Goal: Find specific page/section: Find specific page/section

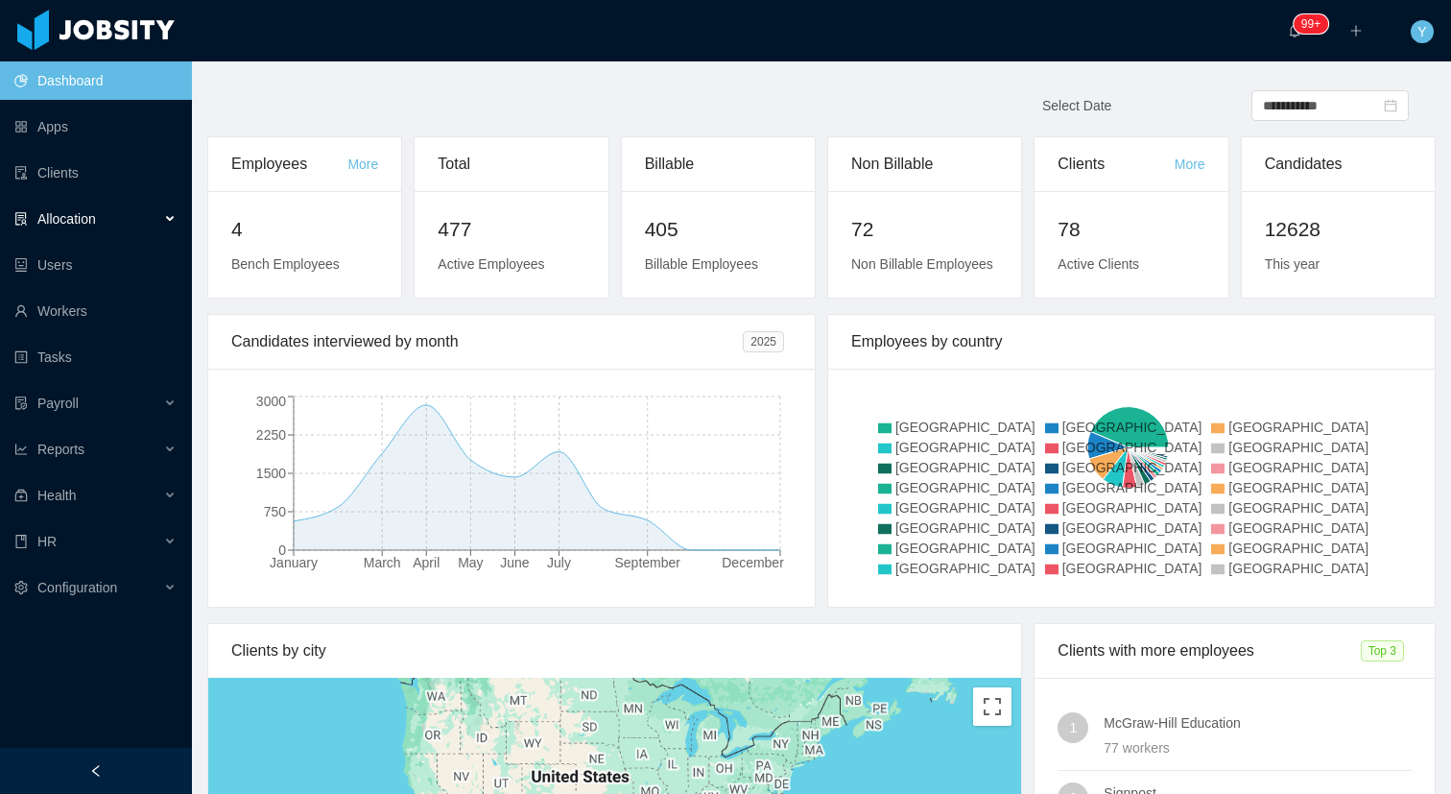
click at [125, 217] on div "Allocation" at bounding box center [96, 219] width 192 height 38
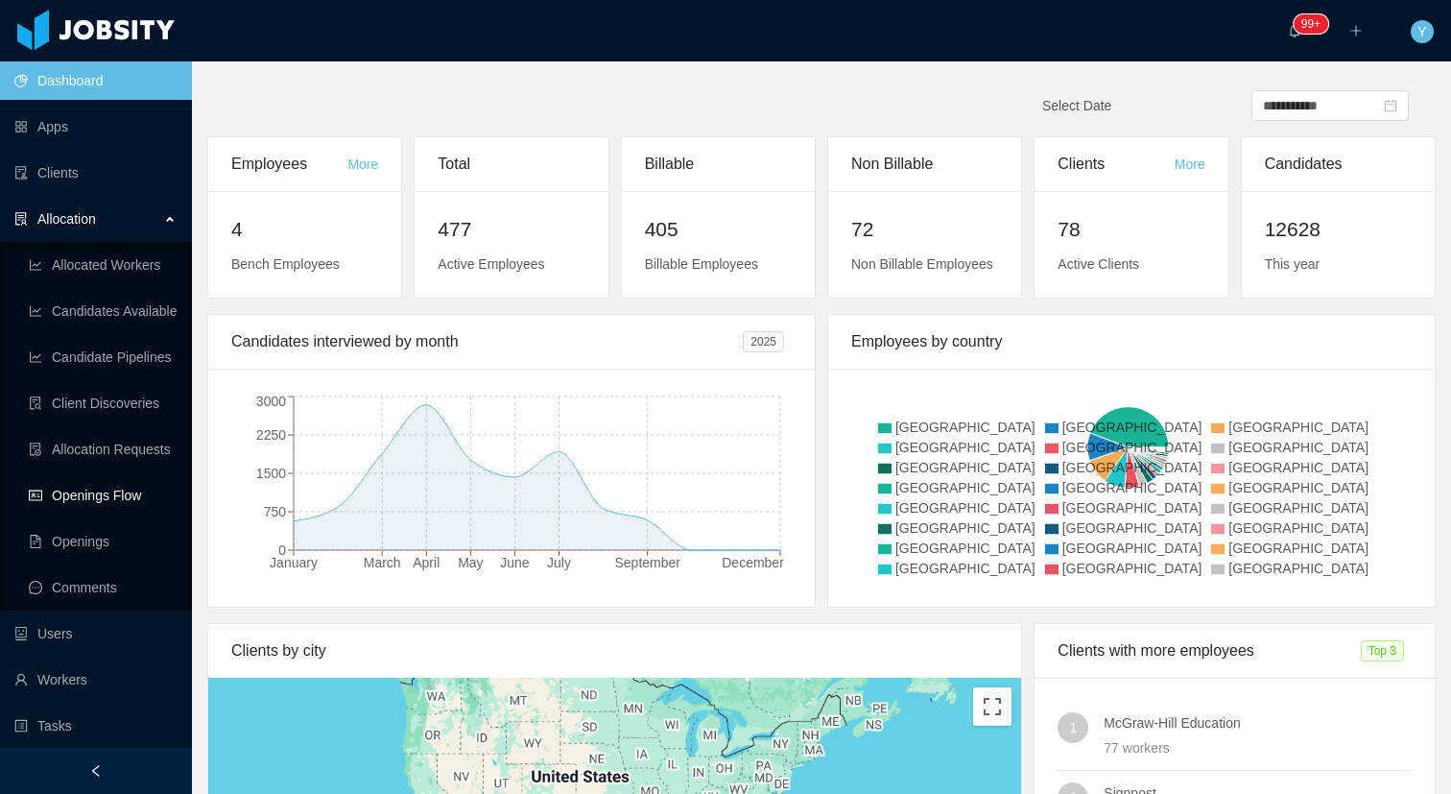
click at [125, 498] on link "Openings Flow" at bounding box center [103, 495] width 148 height 38
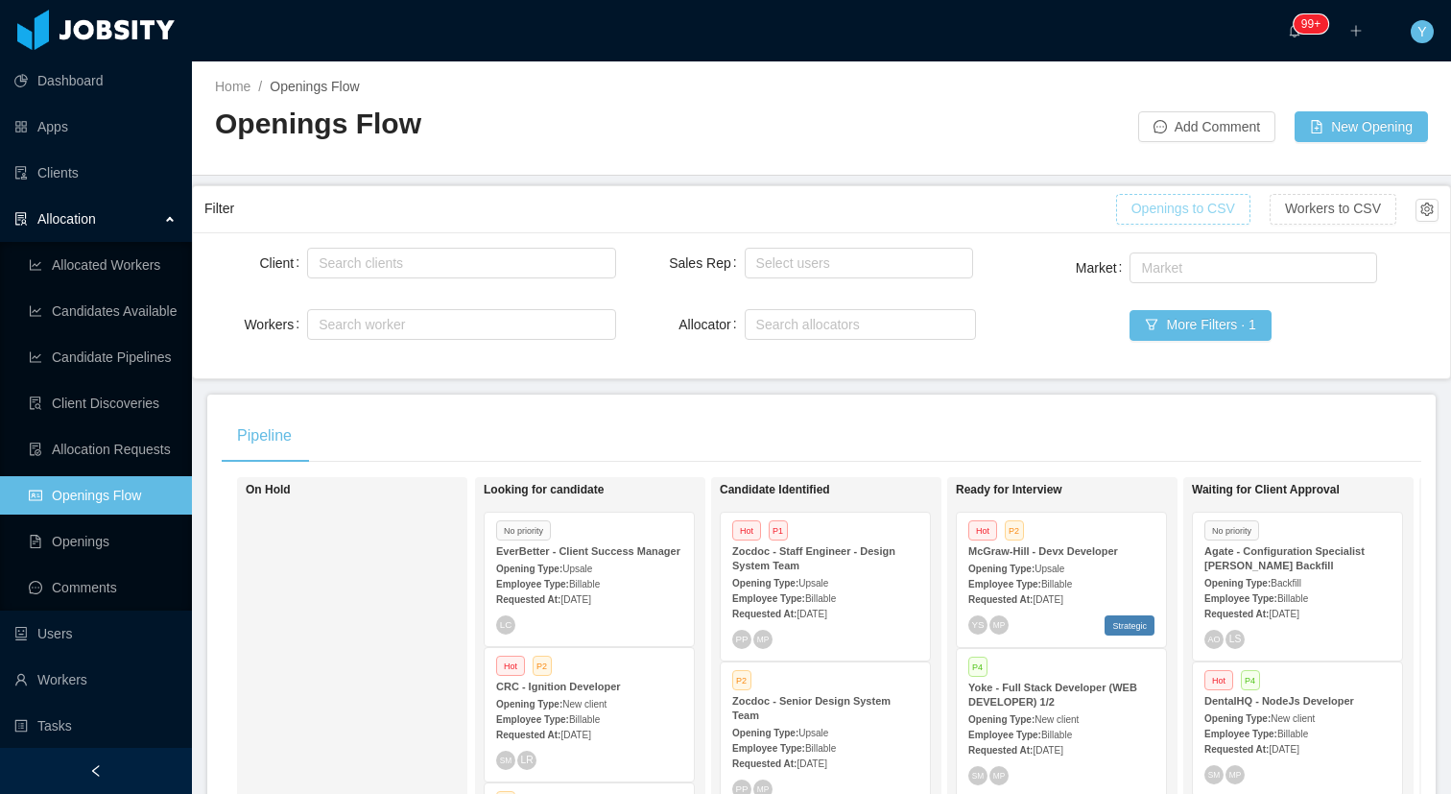
click at [1164, 220] on button "Openings to CSV" at bounding box center [1183, 209] width 134 height 31
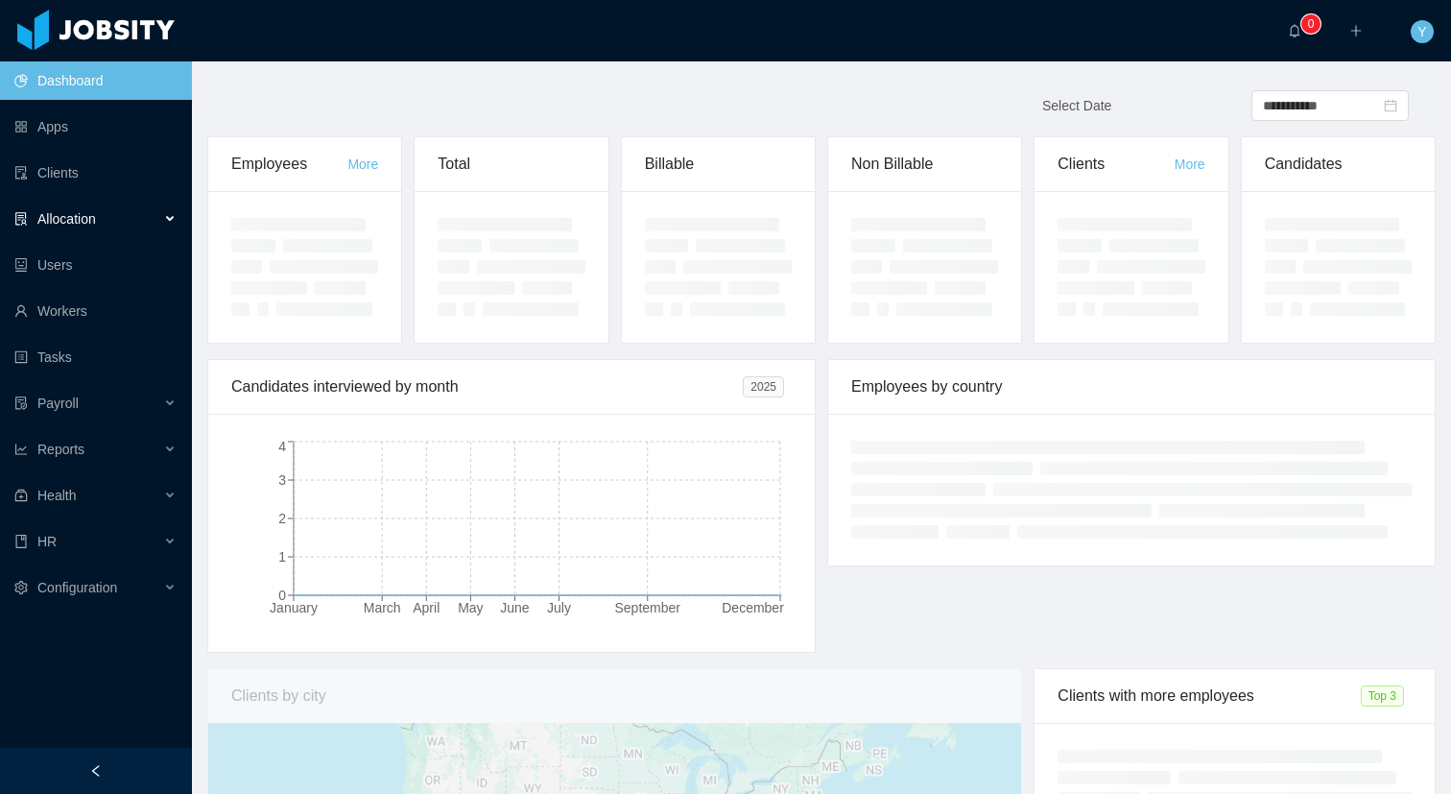
click at [169, 209] on div "Allocation" at bounding box center [96, 219] width 192 height 38
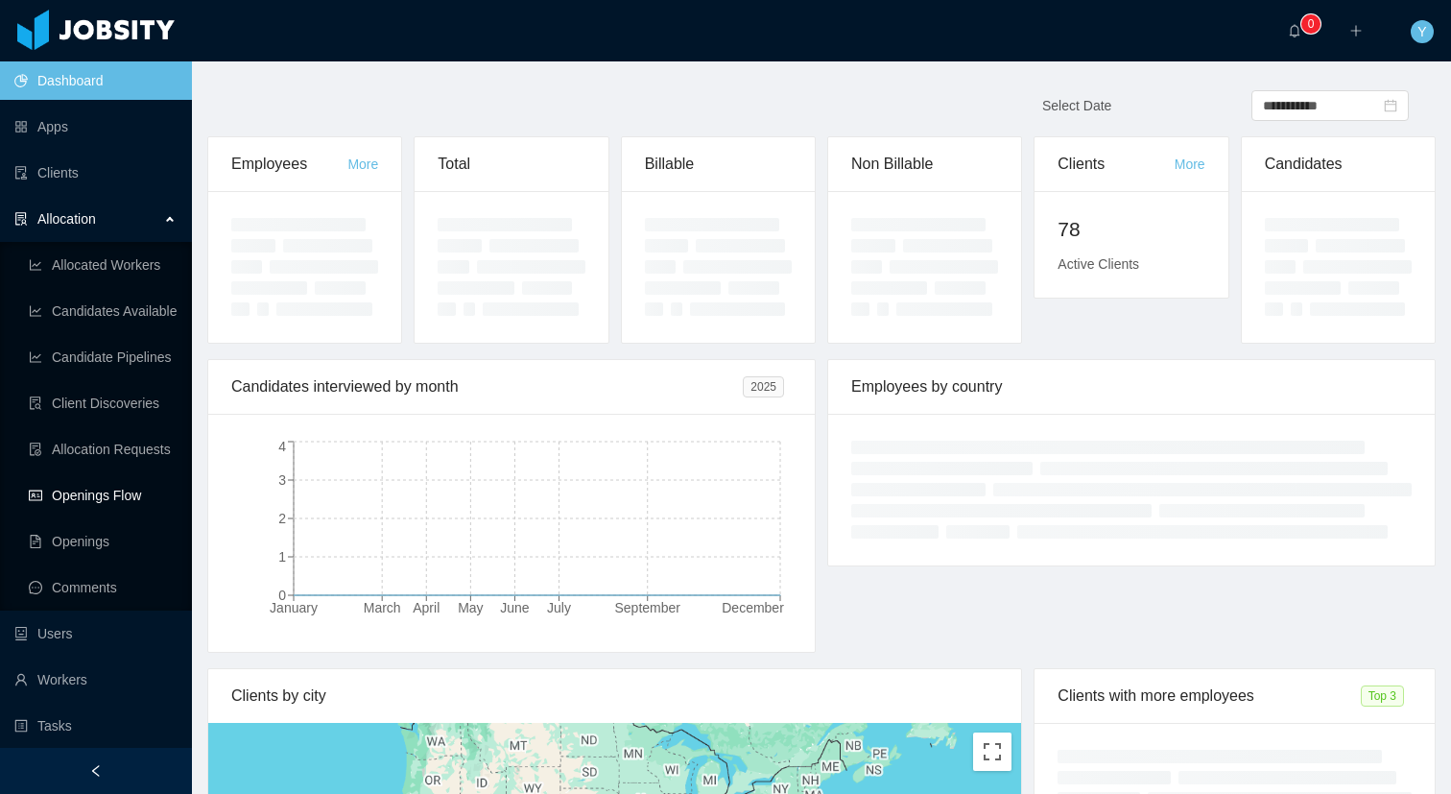
click at [132, 483] on link "Openings Flow" at bounding box center [103, 495] width 148 height 38
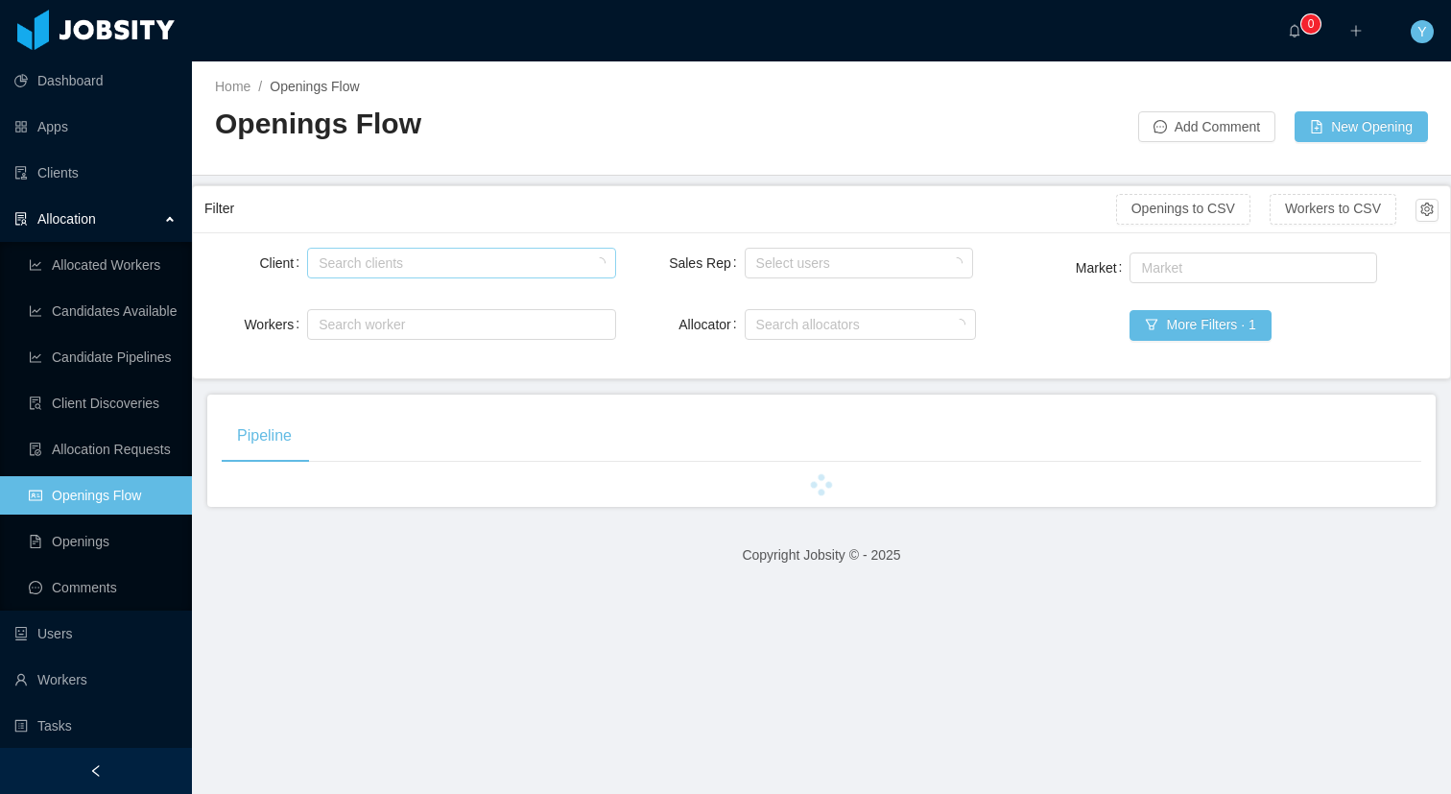
click at [451, 257] on div "Search clients" at bounding box center [457, 262] width 276 height 19
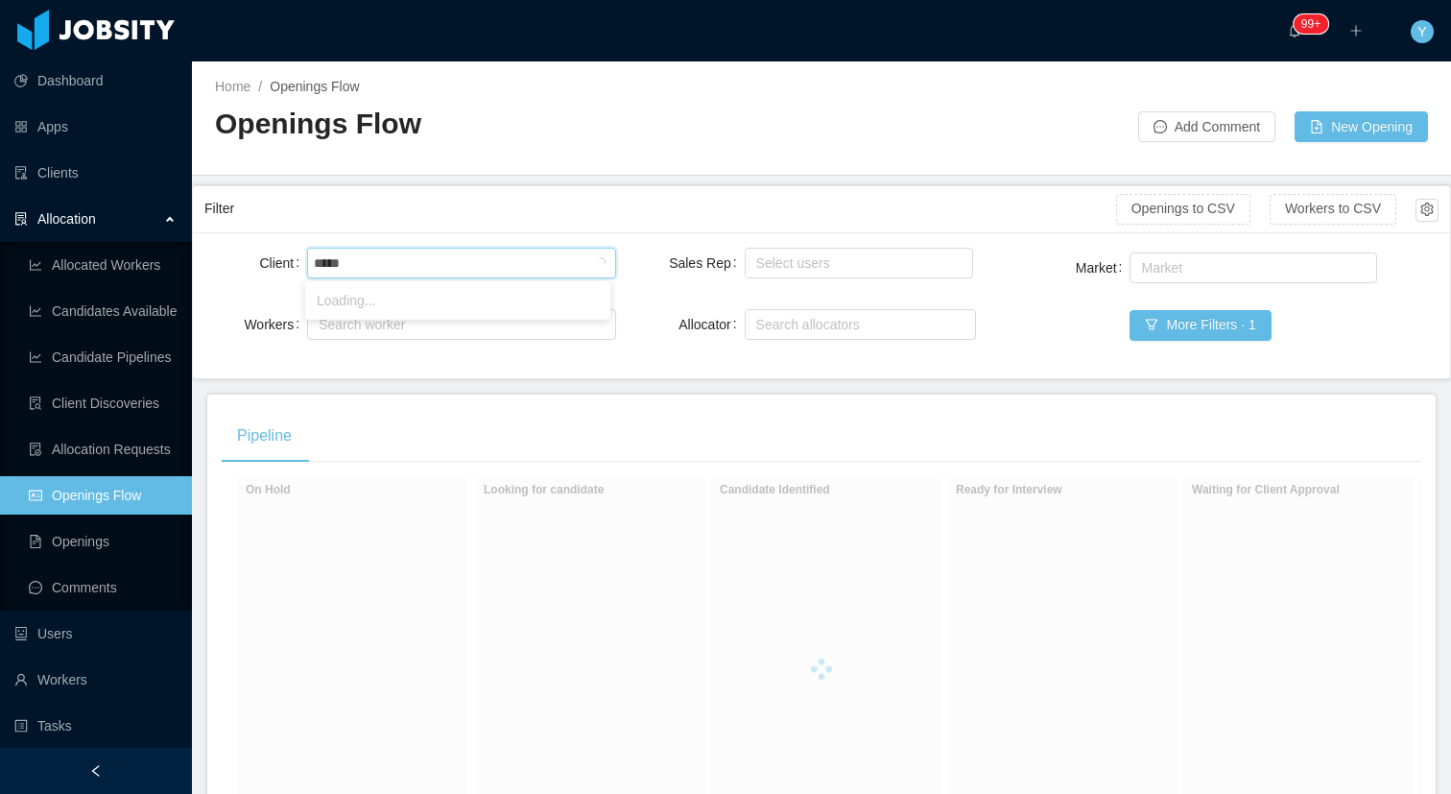
type input "******"
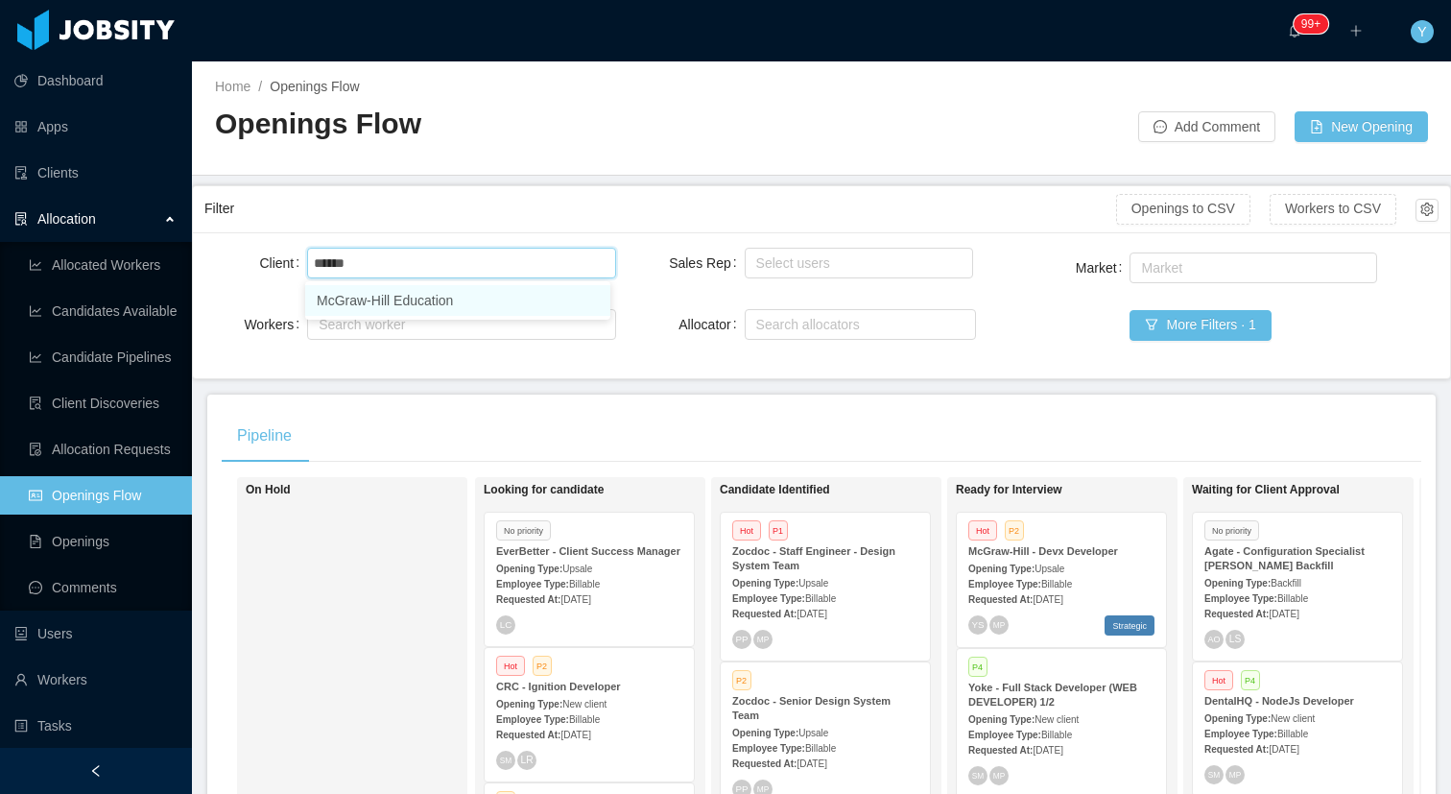
click at [382, 300] on li "McGraw-Hill Education" at bounding box center [457, 300] width 305 height 31
click at [448, 221] on div "Filter" at bounding box center [660, 209] width 912 height 36
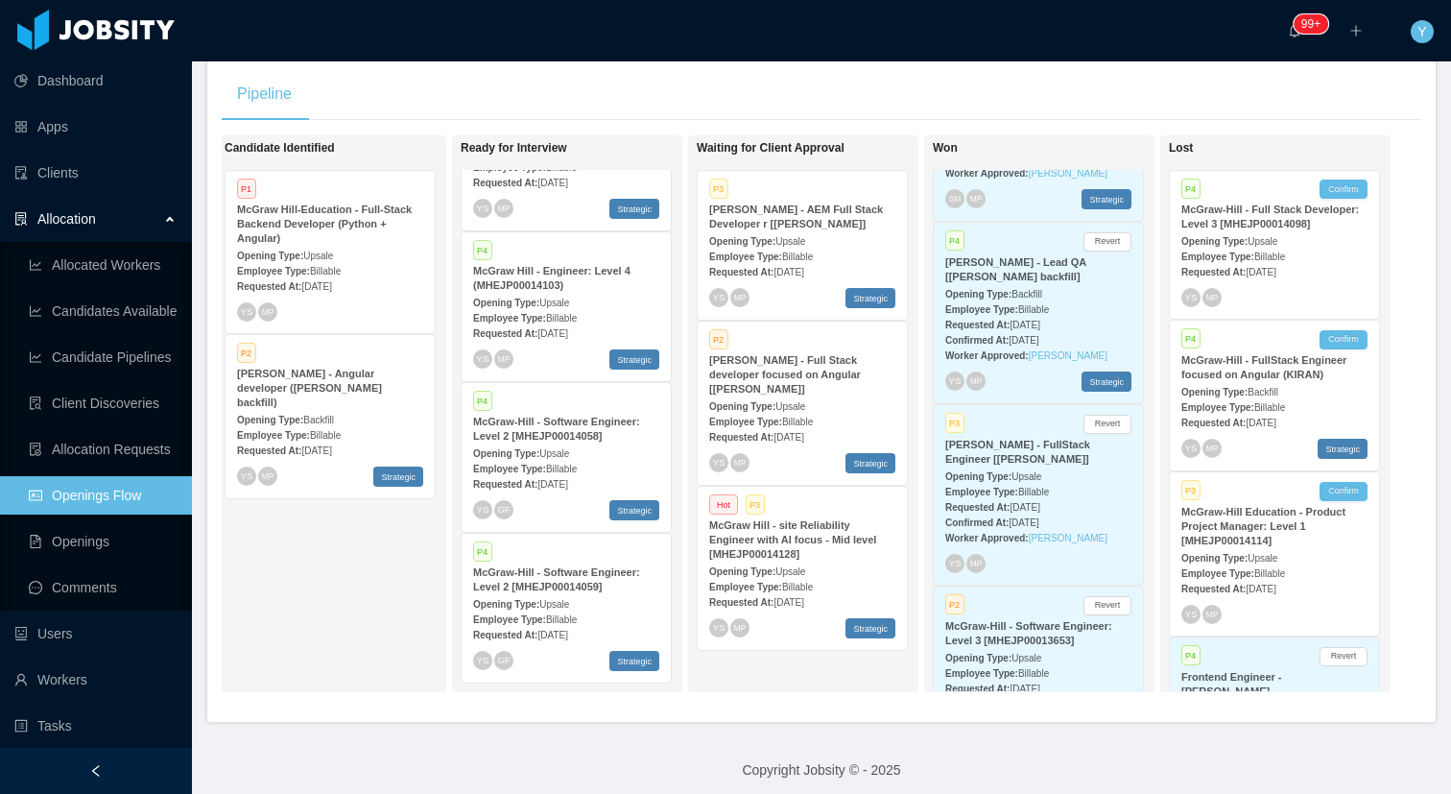
scroll to position [0, 113]
